Goal: Information Seeking & Learning: Learn about a topic

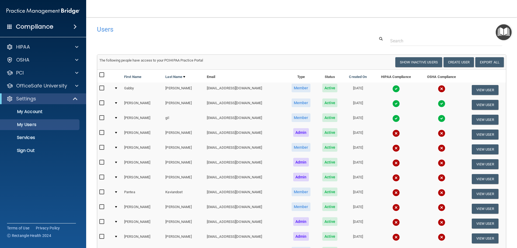
select select "20"
click at [39, 47] on div "HIPAA" at bounding box center [35, 47] width 67 height 6
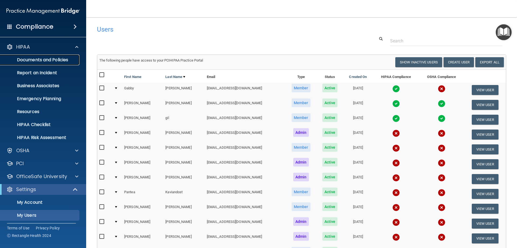
click at [43, 60] on p "Documents and Policies" at bounding box center [41, 59] width 74 height 5
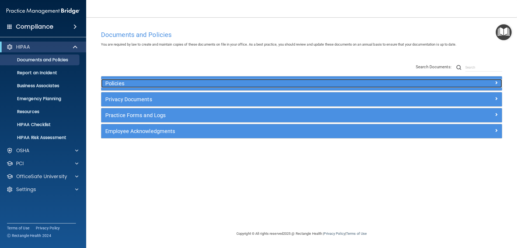
click at [111, 82] on h5 "Policies" at bounding box center [251, 83] width 293 height 6
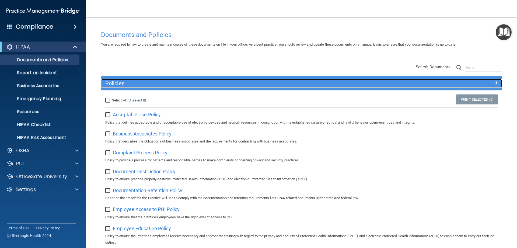
click at [111, 82] on h5 "Policies" at bounding box center [251, 83] width 293 height 6
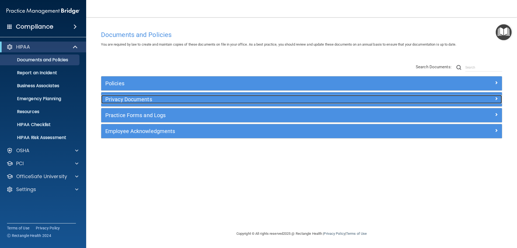
click at [138, 98] on h5 "Privacy Documents" at bounding box center [251, 99] width 293 height 6
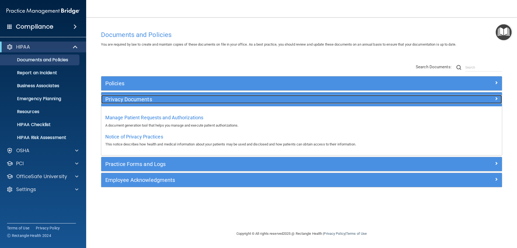
click at [136, 98] on h5 "Privacy Documents" at bounding box center [251, 99] width 293 height 6
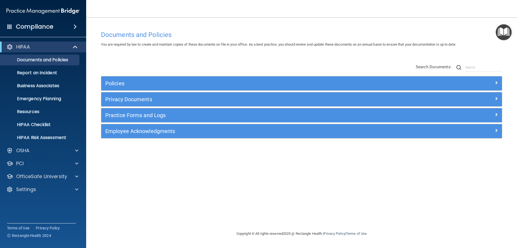
click at [146, 123] on div "Policies Select All (Unselect 0) Unselect All Print Selected (0) Acceptable Use…" at bounding box center [302, 107] width 402 height 62
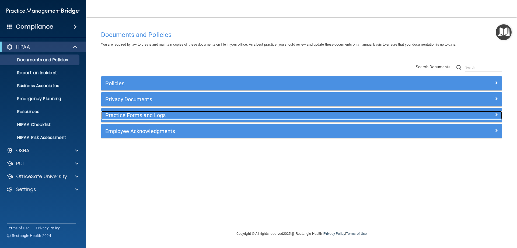
click at [143, 114] on h5 "Practice Forms and Logs" at bounding box center [251, 115] width 293 height 6
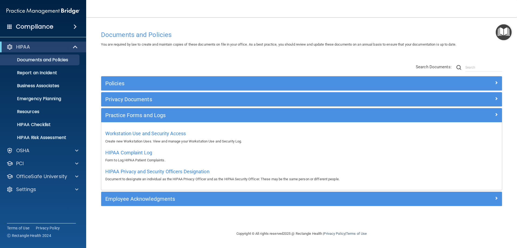
click at [144, 128] on div "Workstation Use and Security Access Create new Workstation Uses. View and manag…" at bounding box center [301, 156] width 401 height 68
click at [147, 132] on span "Workstation Use and Security Access" at bounding box center [145, 133] width 81 height 6
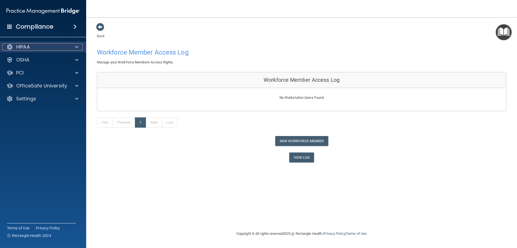
click at [28, 48] on p "HIPAA" at bounding box center [23, 47] width 14 height 6
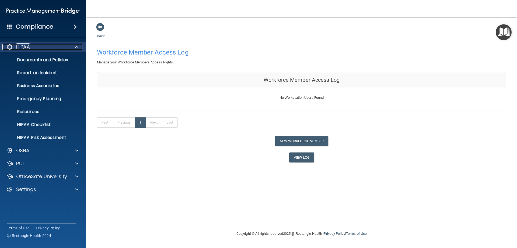
click at [28, 48] on p "HIPAA" at bounding box center [23, 47] width 14 height 6
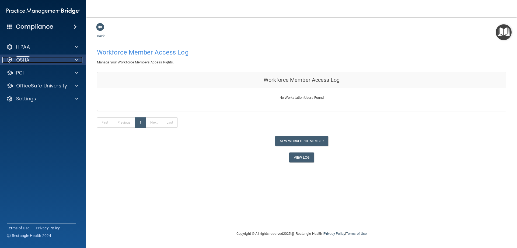
click at [25, 58] on p "OSHA" at bounding box center [22, 60] width 13 height 6
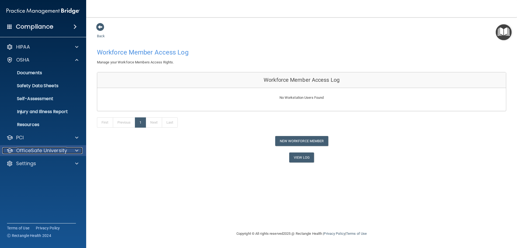
click at [34, 149] on p "OfficeSafe University" at bounding box center [41, 150] width 51 height 6
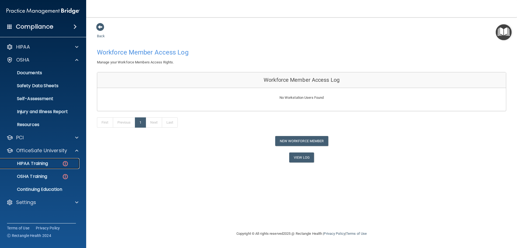
click at [31, 165] on p "HIPAA Training" at bounding box center [26, 163] width 44 height 5
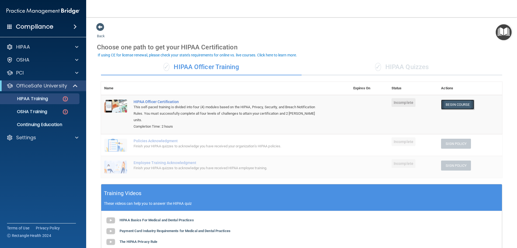
click at [451, 100] on link "Begin Course" at bounding box center [457, 104] width 33 height 10
